Goal: Task Accomplishment & Management: Use online tool/utility

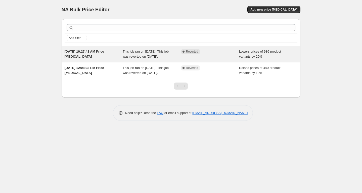
click at [132, 53] on span "This job ran on [DATE]. This job was reverted on [DATE]." at bounding box center [146, 54] width 46 height 9
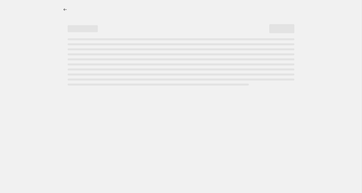
select select "percentage"
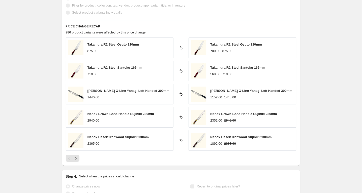
scroll to position [301, 0]
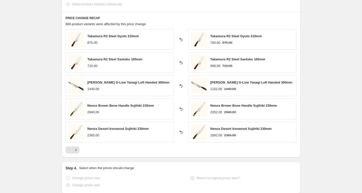
click at [100, 36] on span "Takamura R2 Steel Gyuto 210mm" at bounding box center [114, 36] width 52 height 4
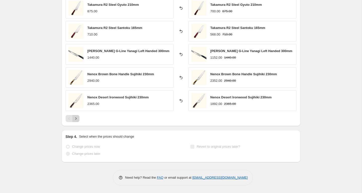
click at [75, 118] on icon "Next" at bounding box center [75, 118] width 5 height 5
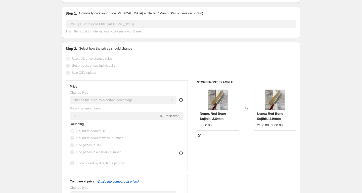
scroll to position [0, 0]
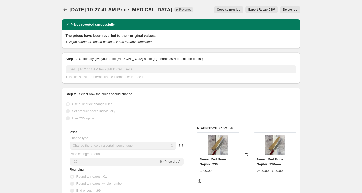
click at [291, 12] on button "Delete job" at bounding box center [290, 9] width 20 height 7
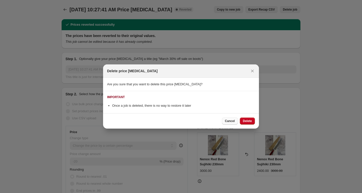
click at [230, 120] on span "Cancel" at bounding box center [230, 121] width 10 height 4
